Goal: Information Seeking & Learning: Find specific page/section

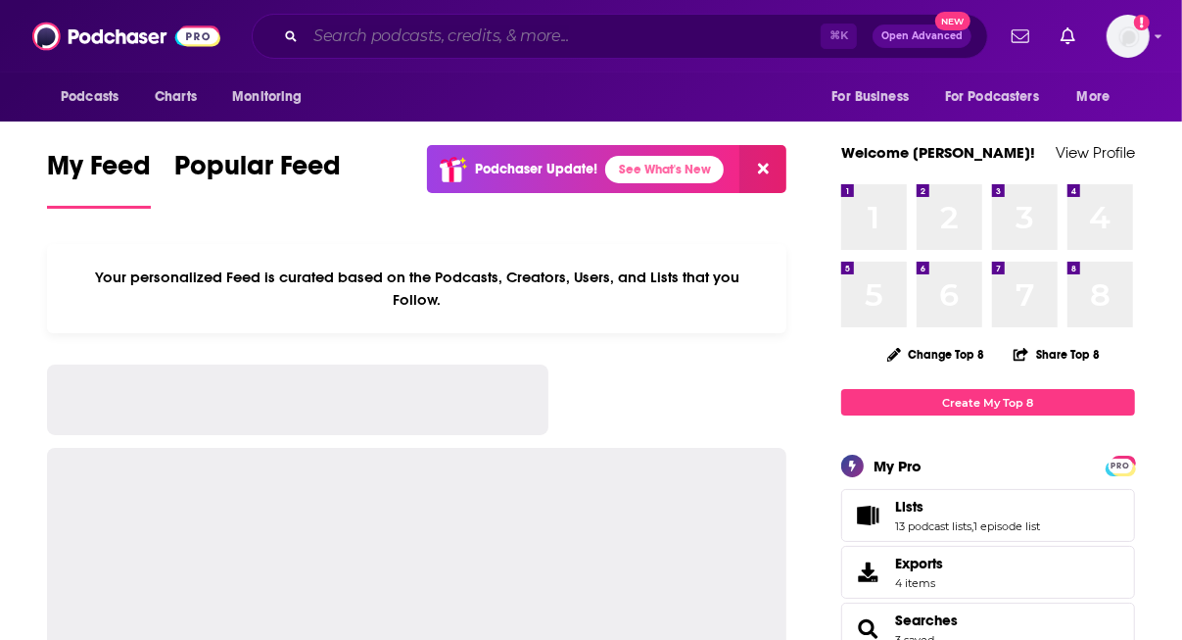
click at [470, 42] on input "Search podcasts, credits, & more..." at bounding box center [563, 36] width 515 height 31
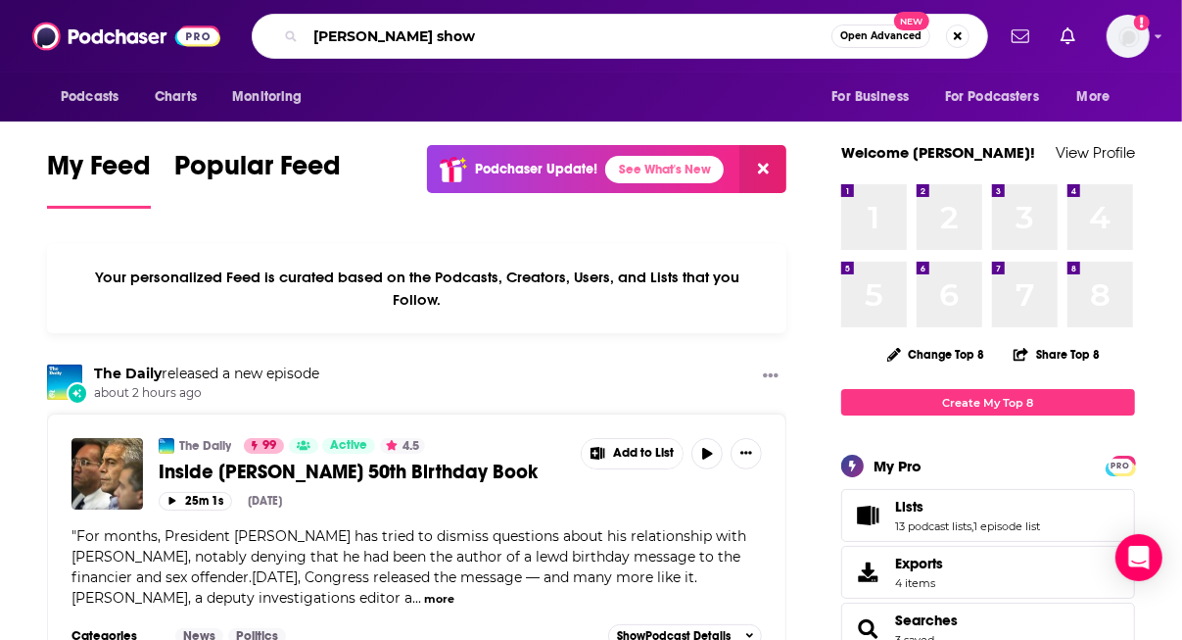
type input "[PERSON_NAME] show"
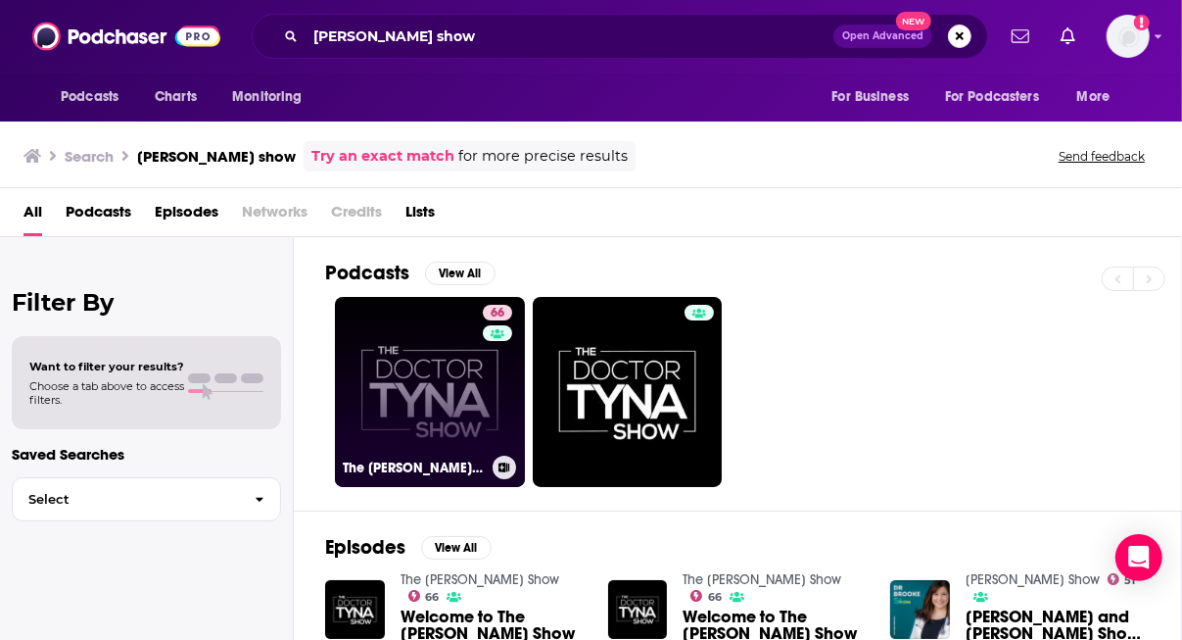
click at [412, 363] on link "66 The [PERSON_NAME] Show" at bounding box center [430, 392] width 190 height 190
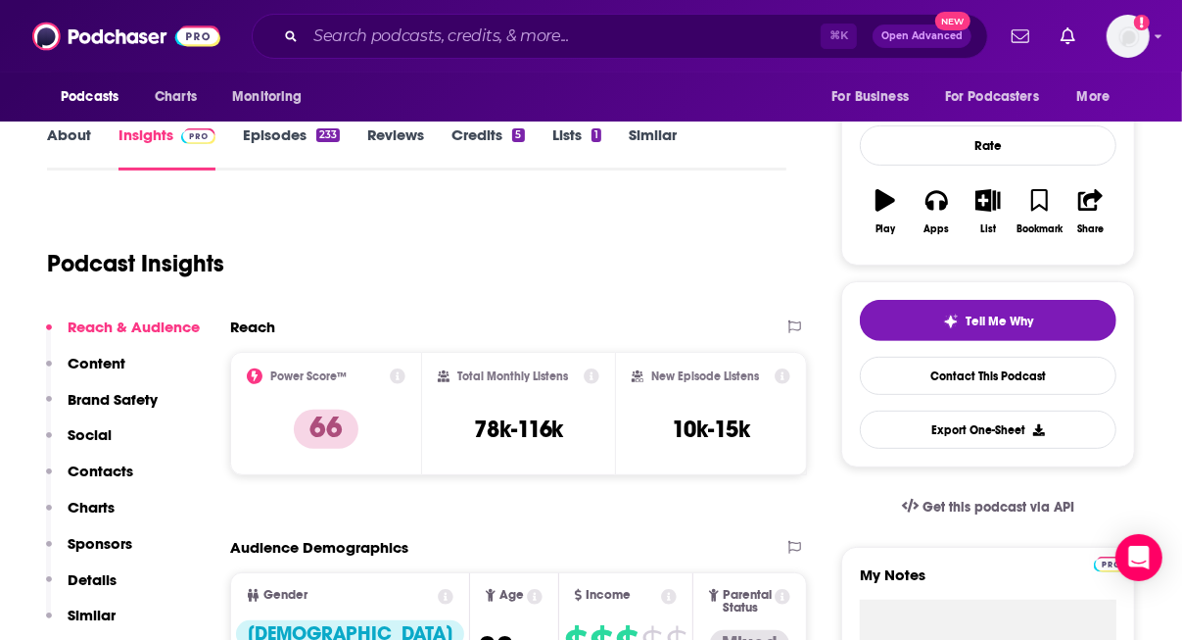
scroll to position [251, 0]
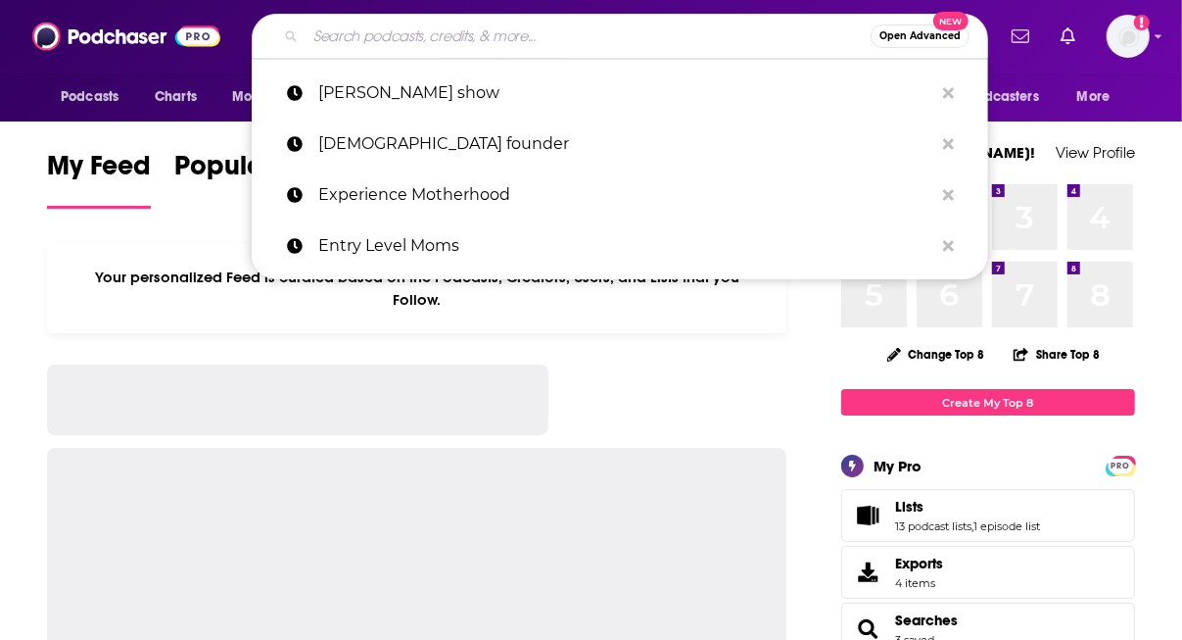
click at [438, 29] on input "Search podcasts, credits, & more..." at bounding box center [588, 36] width 565 height 31
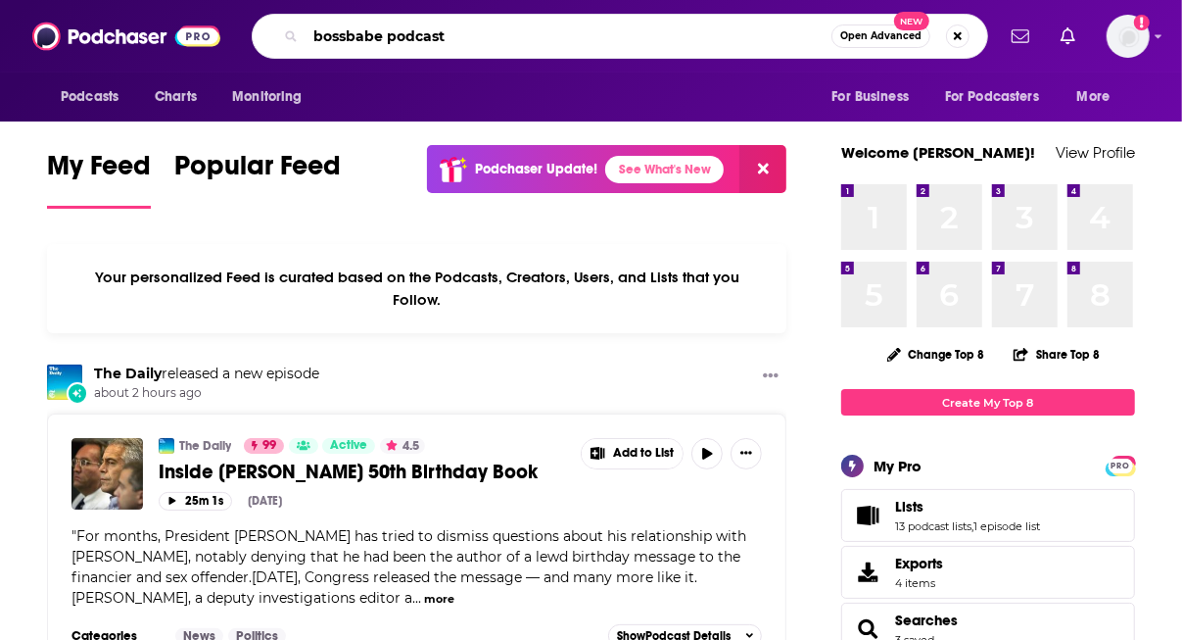
type input "bossbabe podcast"
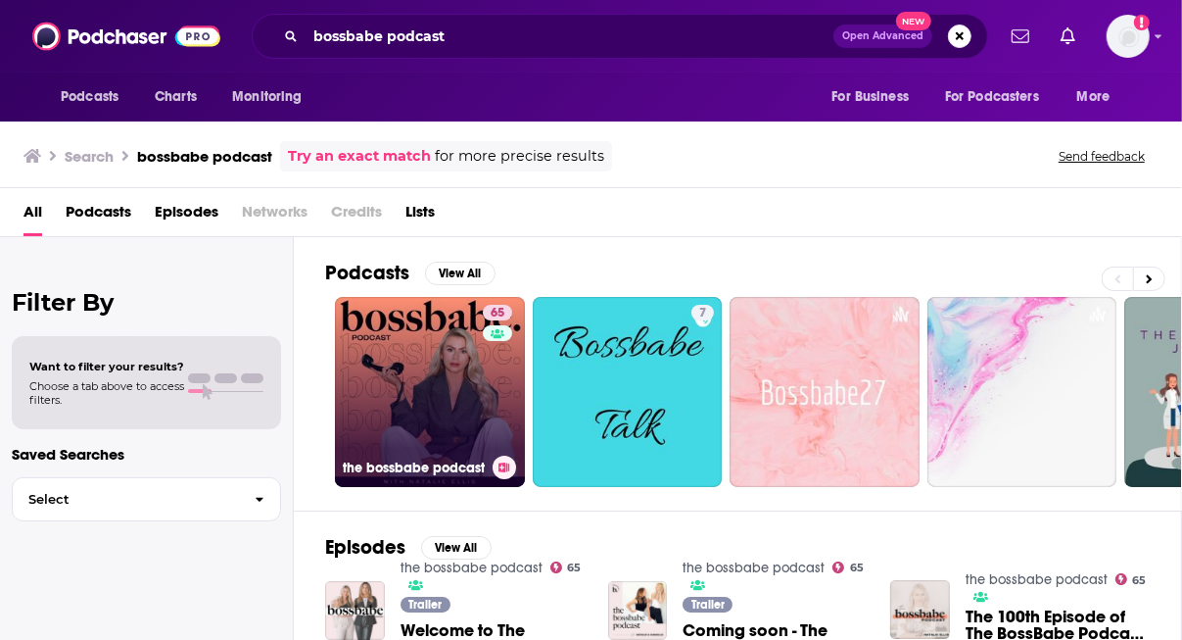
click at [383, 314] on link "65 the bossbabe podcast" at bounding box center [430, 392] width 190 height 190
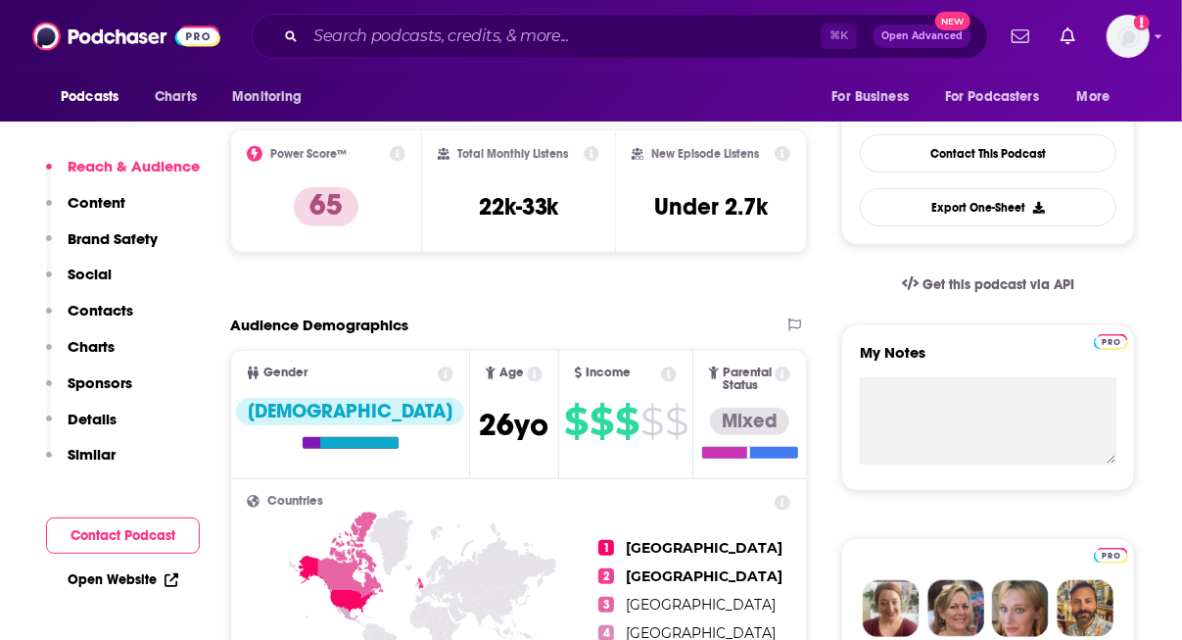
scroll to position [481, 0]
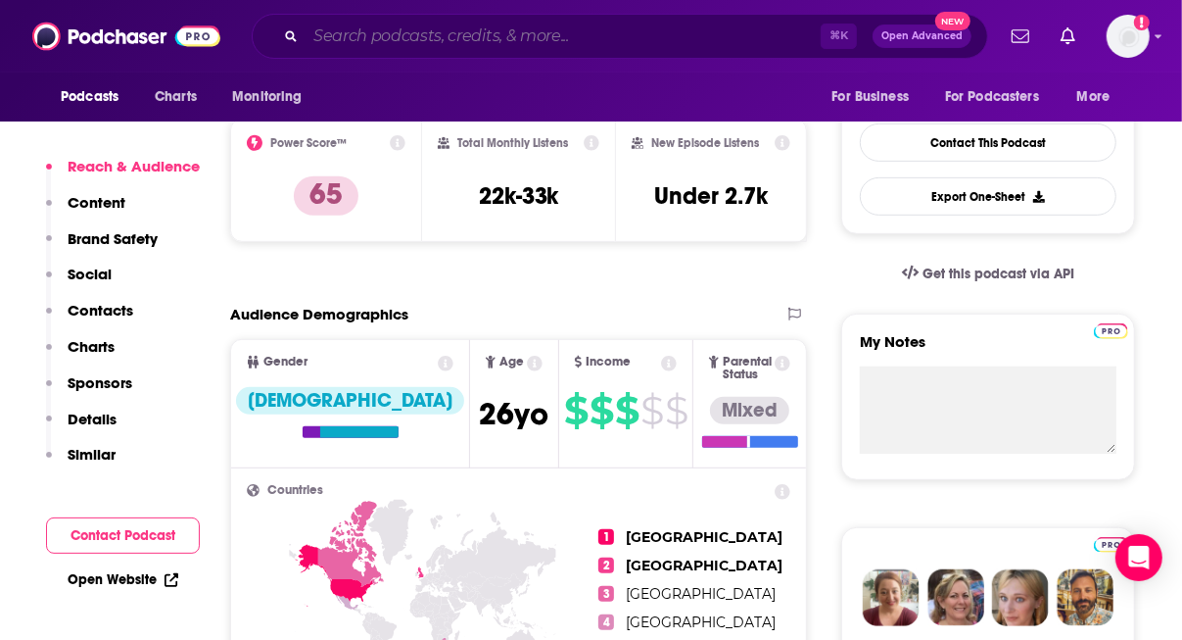
click at [351, 36] on input "Search podcasts, credits, & more..." at bounding box center [563, 36] width 515 height 31
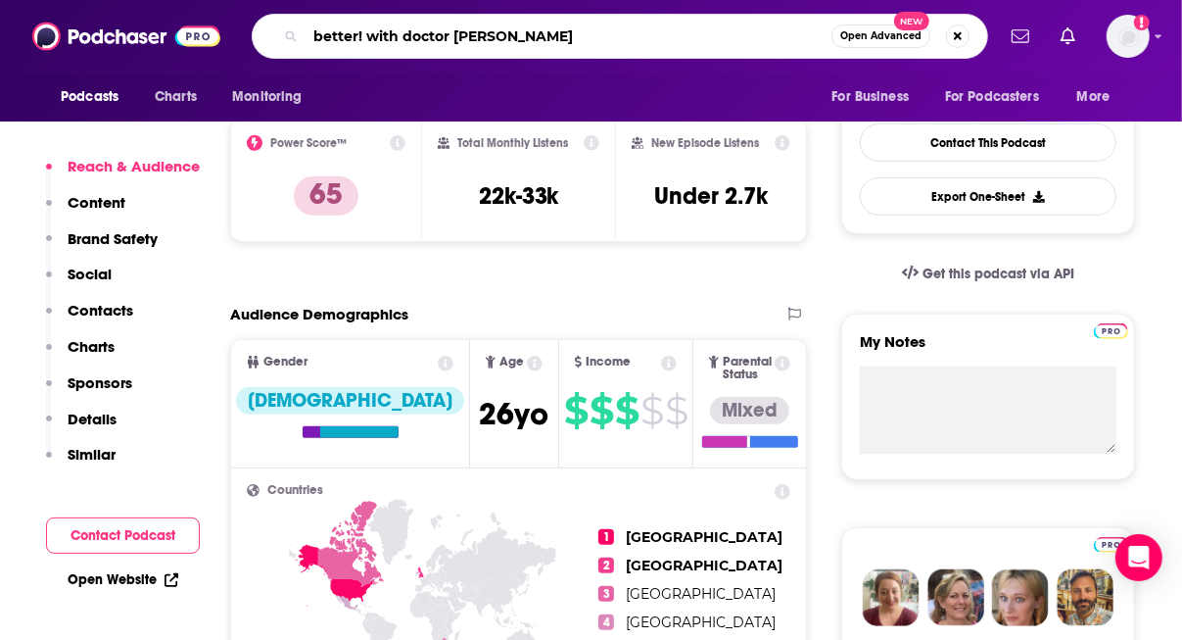
type input "better! with doctor [PERSON_NAME]"
